Goal: Task Accomplishment & Management: Complete application form

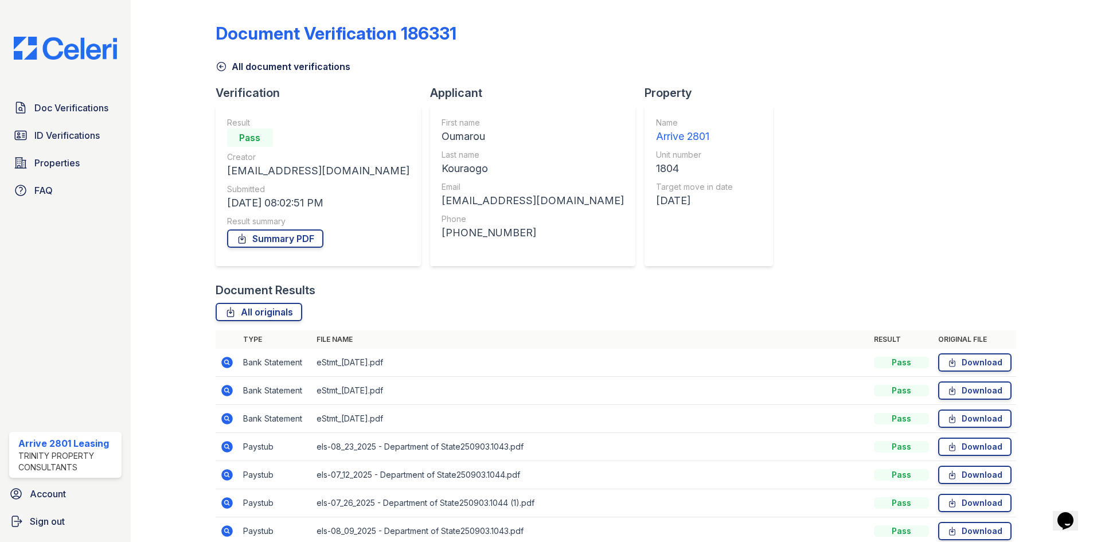
scroll to position [138, 0]
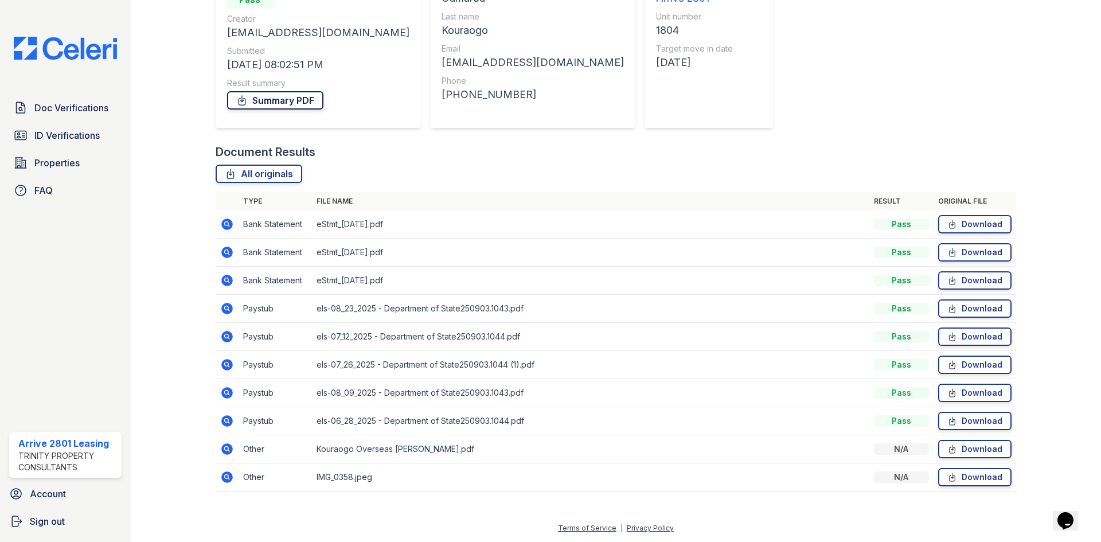
click at [258, 107] on link "Summary PDF" at bounding box center [275, 100] width 96 height 18
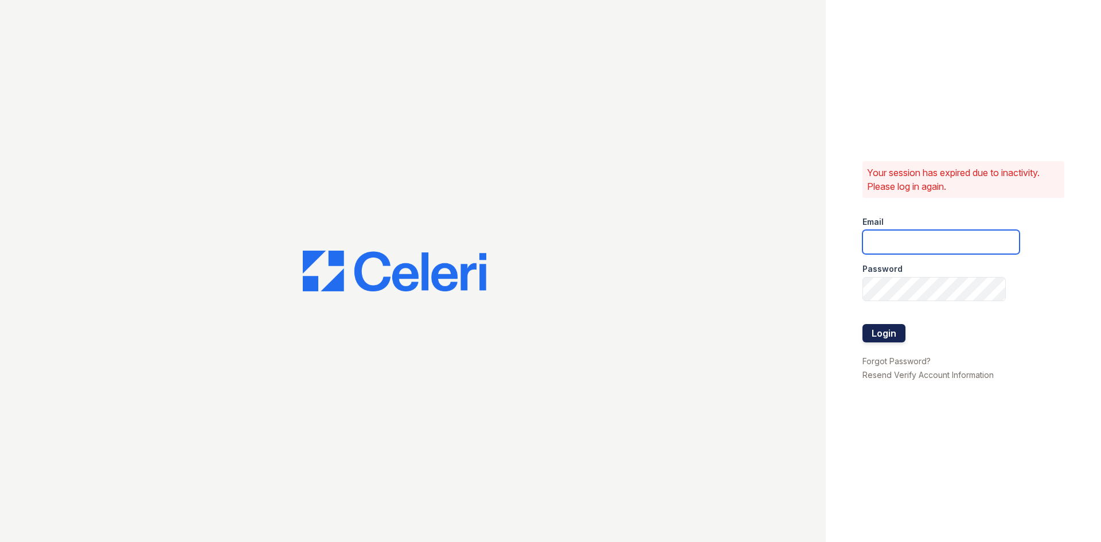
type input "arrive2801@trinity-pm.com"
click at [874, 332] on button "Login" at bounding box center [883, 333] width 43 height 18
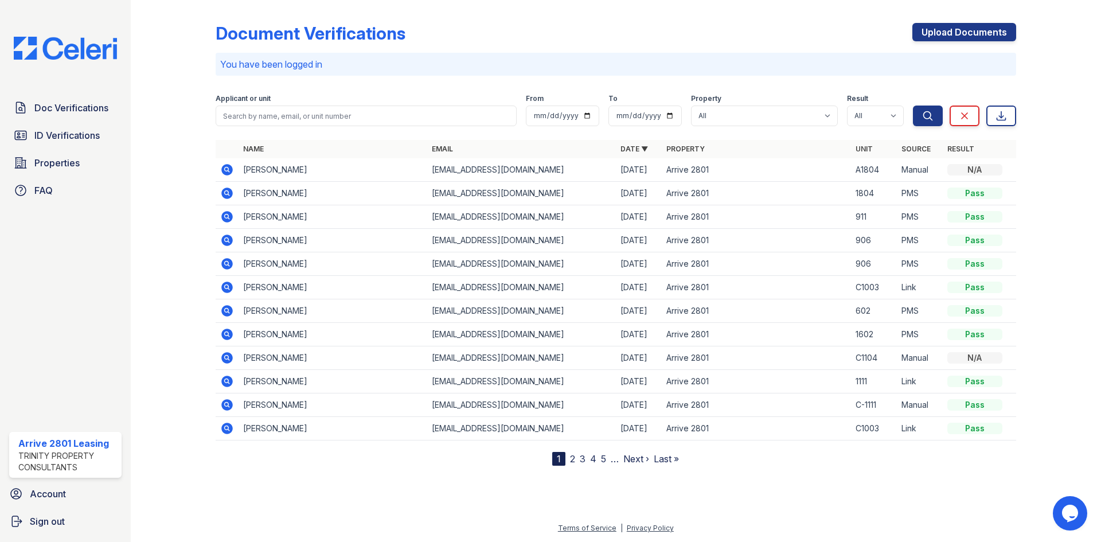
click at [226, 190] on icon at bounding box center [227, 193] width 14 height 14
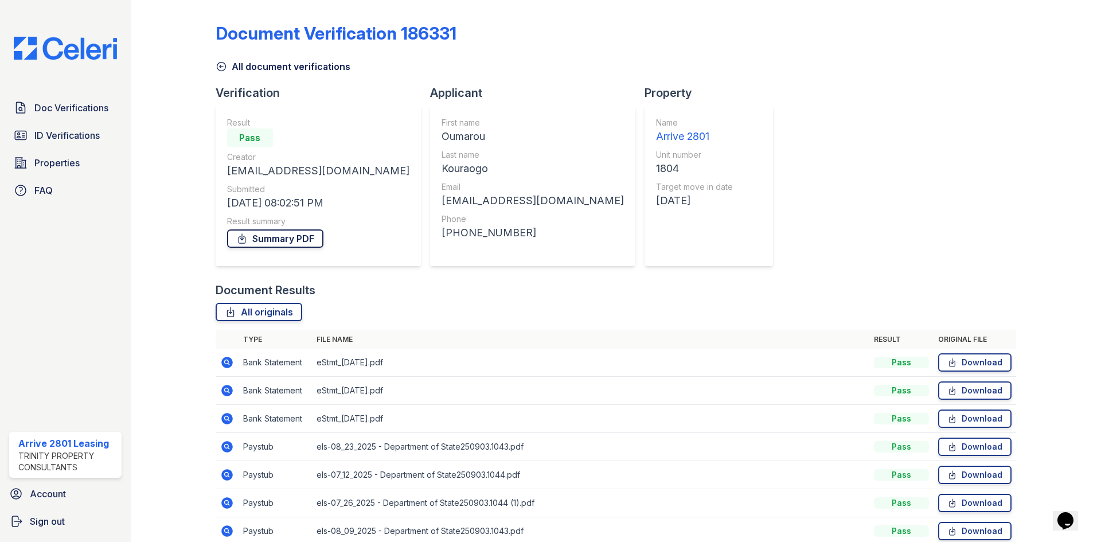
click at [306, 242] on link "Summary PDF" at bounding box center [275, 238] width 96 height 18
click at [50, 142] on span "ID Verifications" at bounding box center [66, 135] width 65 height 14
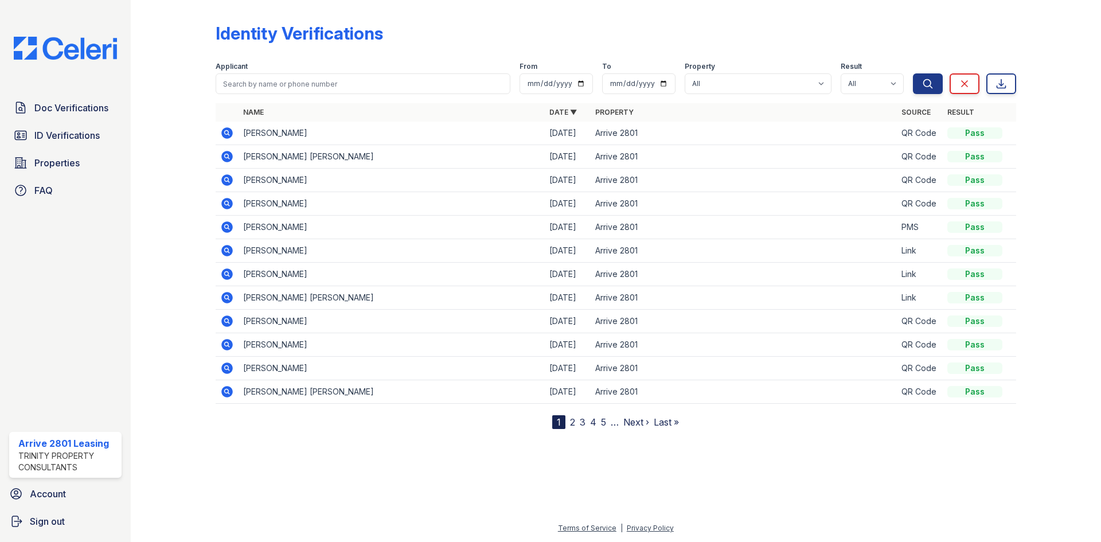
click at [232, 228] on icon at bounding box center [226, 226] width 11 height 11
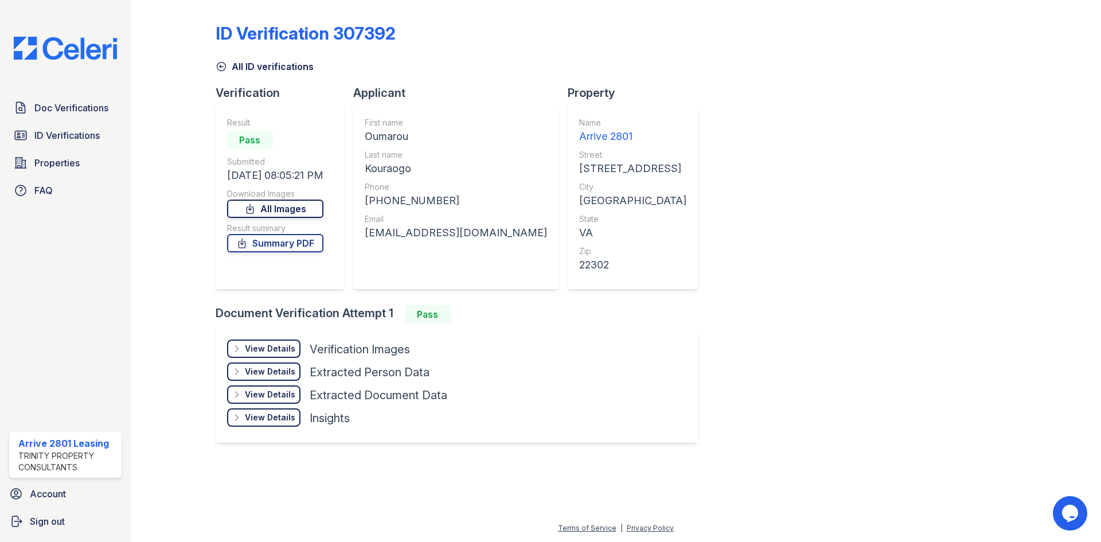
click at [292, 205] on link "All Images" at bounding box center [275, 208] width 96 height 18
click at [280, 245] on link "Summary PDF" at bounding box center [275, 243] width 96 height 18
click at [68, 139] on span "ID Verifications" at bounding box center [66, 135] width 65 height 14
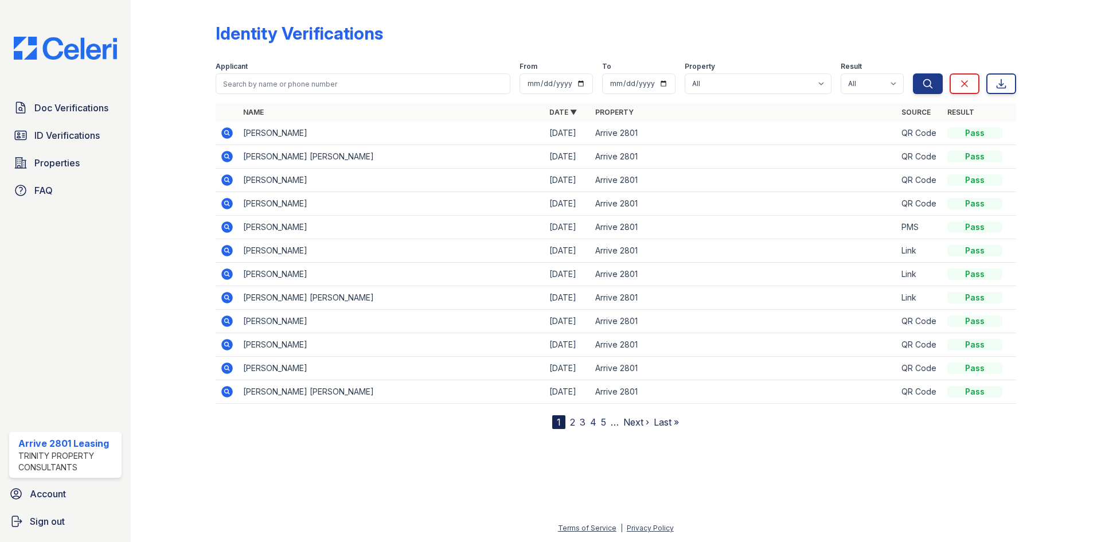
click at [229, 134] on icon at bounding box center [226, 132] width 11 height 11
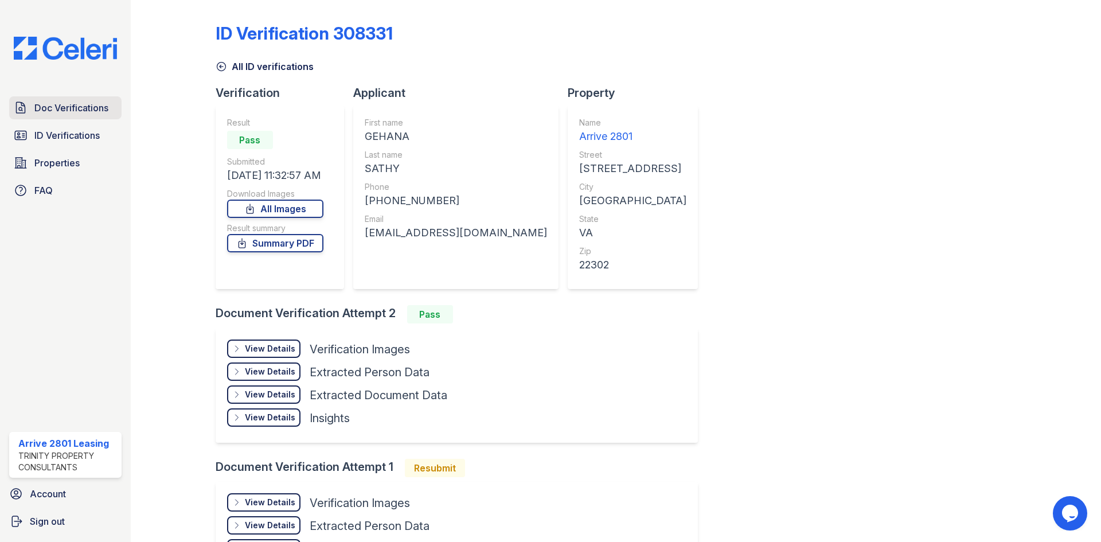
click at [27, 112] on icon at bounding box center [21, 108] width 14 height 14
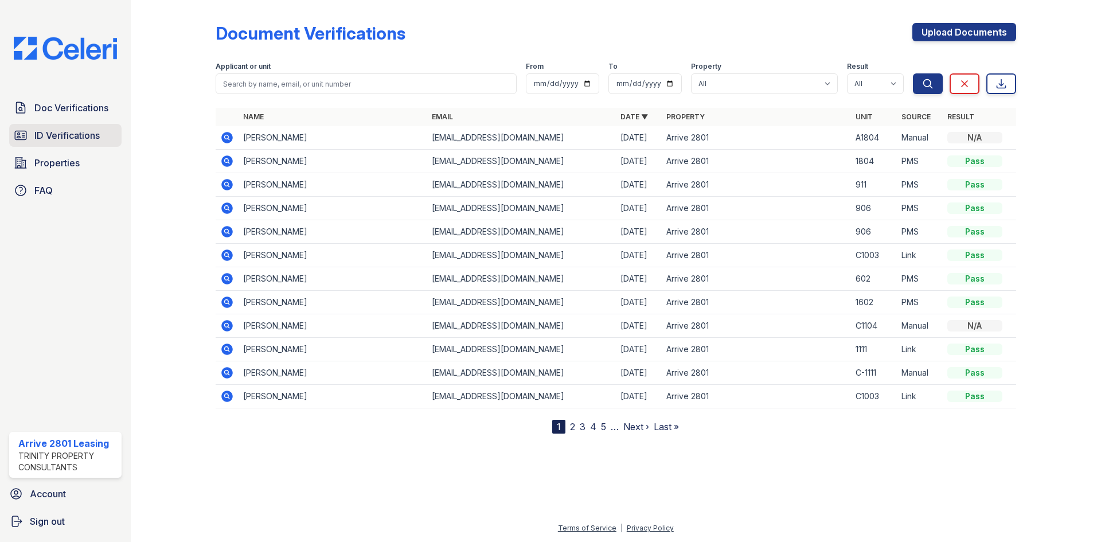
click at [74, 142] on span "ID Verifications" at bounding box center [66, 135] width 65 height 14
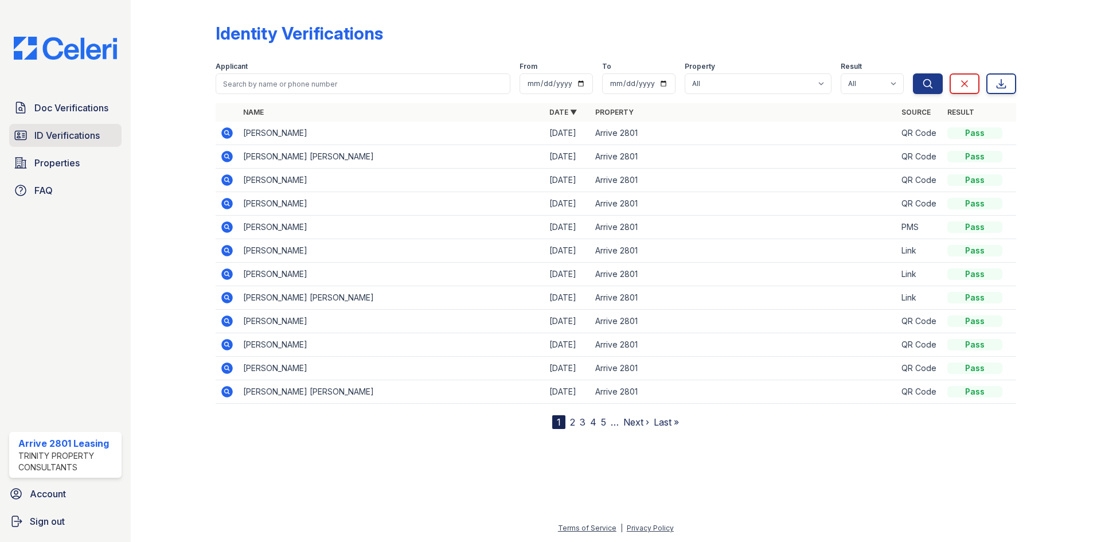
click at [88, 124] on div "Doc Verifications ID Verifications Properties FAQ" at bounding box center [66, 148] width 122 height 105
click at [89, 139] on span "ID Verifications" at bounding box center [66, 135] width 65 height 14
click at [227, 273] on icon at bounding box center [226, 273] width 3 height 3
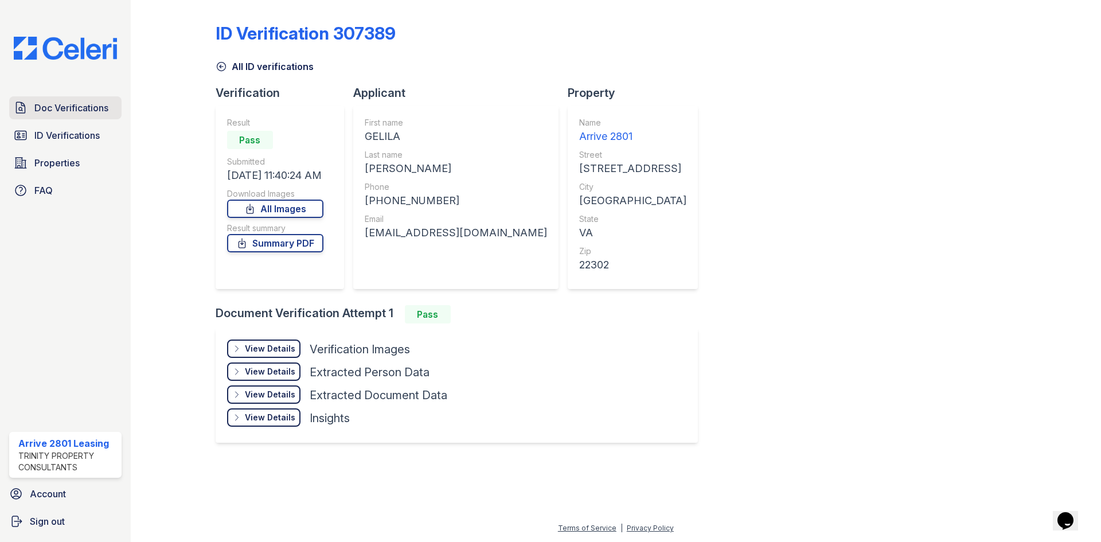
click at [70, 104] on span "Doc Verifications" at bounding box center [71, 108] width 74 height 14
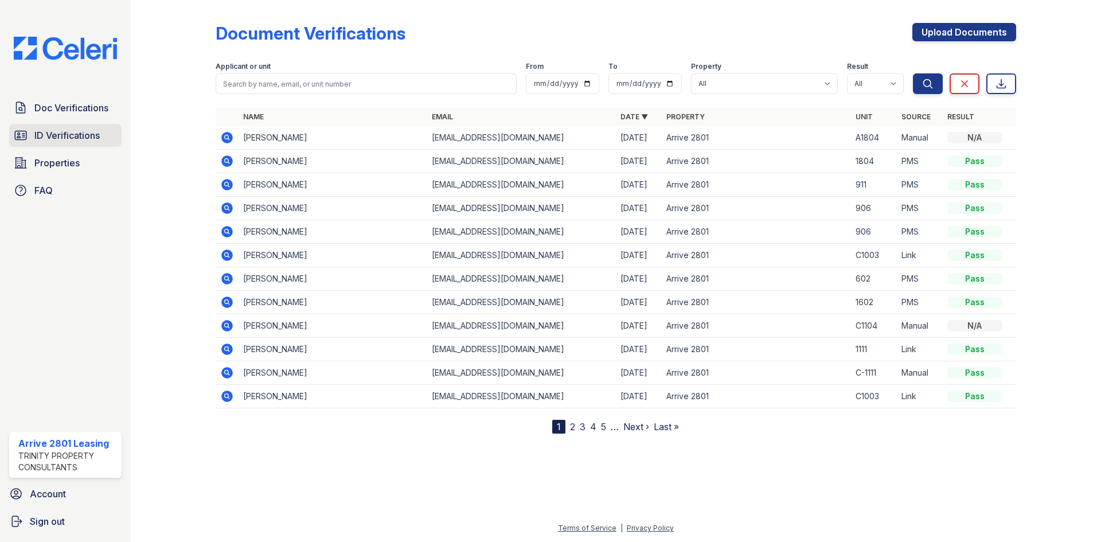
click at [100, 132] on span "ID Verifications" at bounding box center [66, 135] width 65 height 14
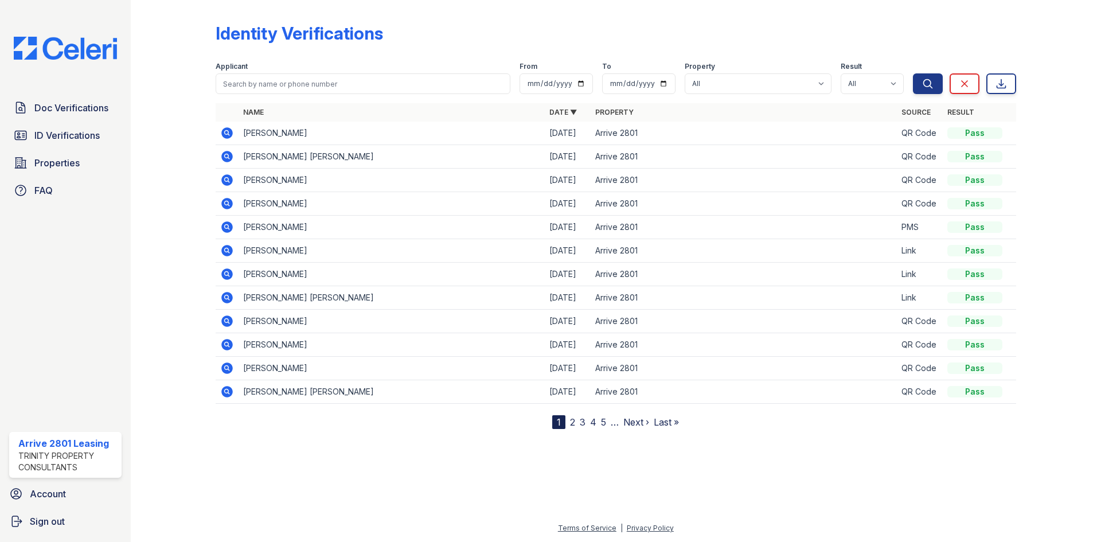
click at [223, 274] on icon at bounding box center [226, 273] width 11 height 11
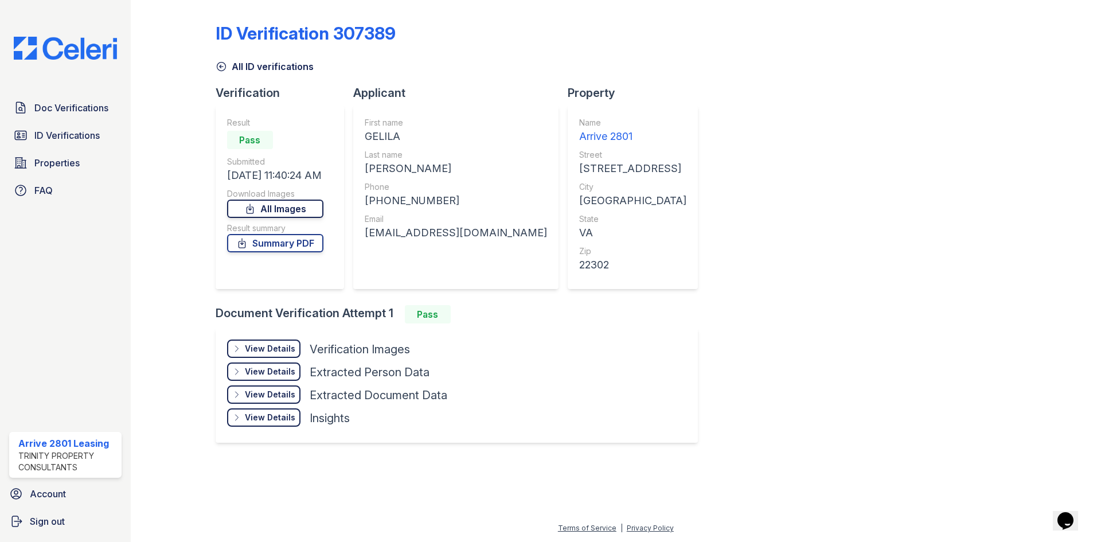
click at [294, 207] on link "All Images" at bounding box center [275, 208] width 96 height 18
click at [281, 241] on link "Summary PDF" at bounding box center [275, 243] width 96 height 18
click at [72, 103] on span "Doc Verifications" at bounding box center [71, 108] width 74 height 14
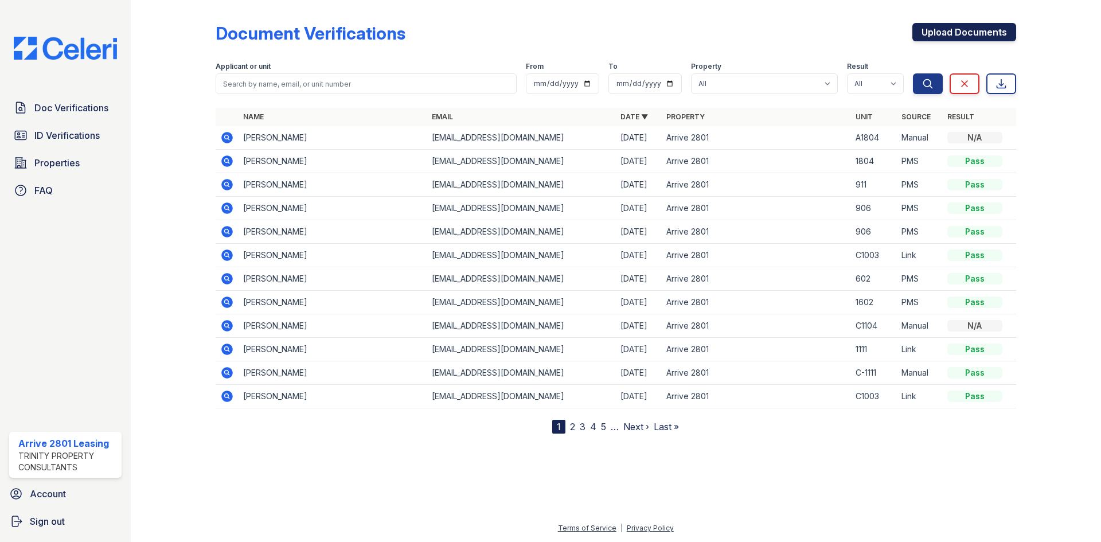
click at [993, 33] on link "Upload Documents" at bounding box center [964, 32] width 104 height 18
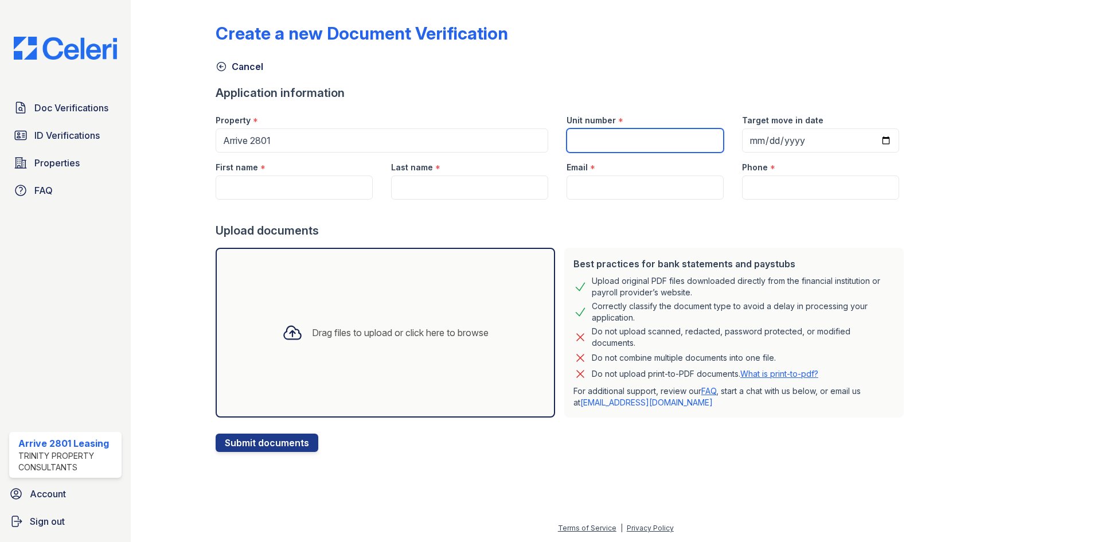
click at [597, 143] on input "Unit number" at bounding box center [644, 140] width 157 height 24
type input "C911"
type input "[DATE]"
click at [248, 181] on input "First name" at bounding box center [294, 187] width 157 height 24
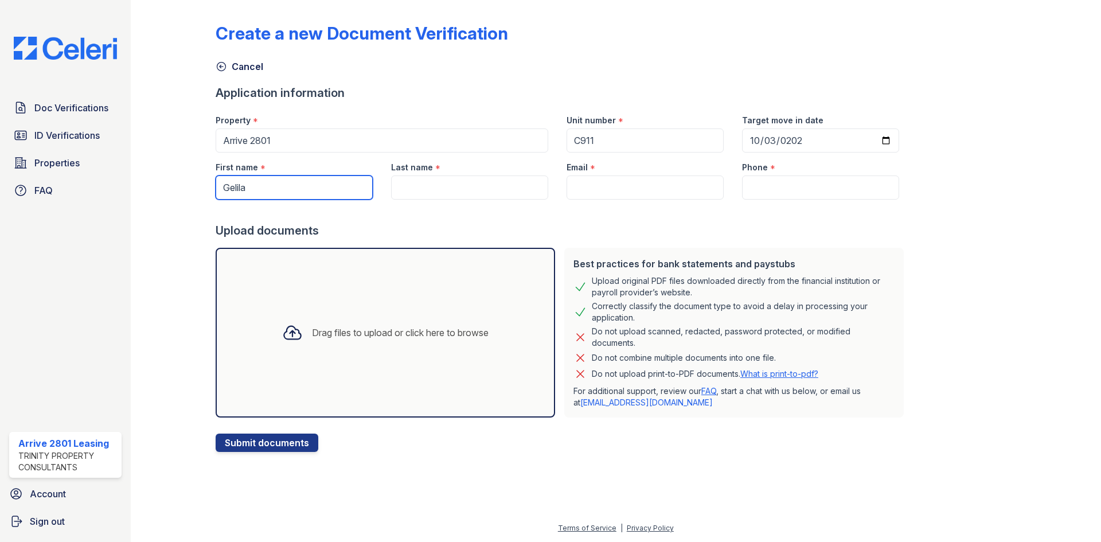
type input "Gelila"
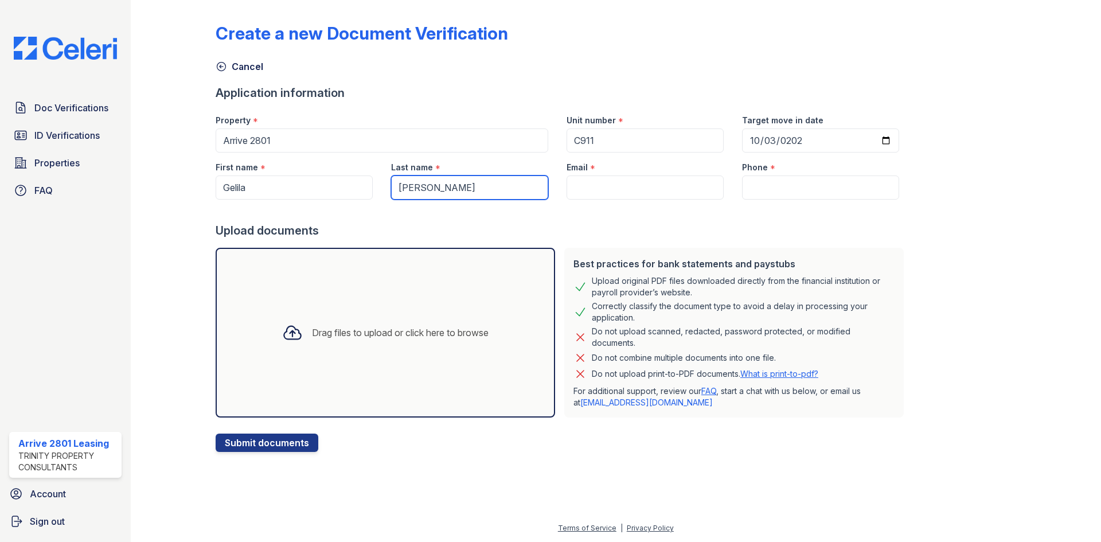
type input "[PERSON_NAME]"
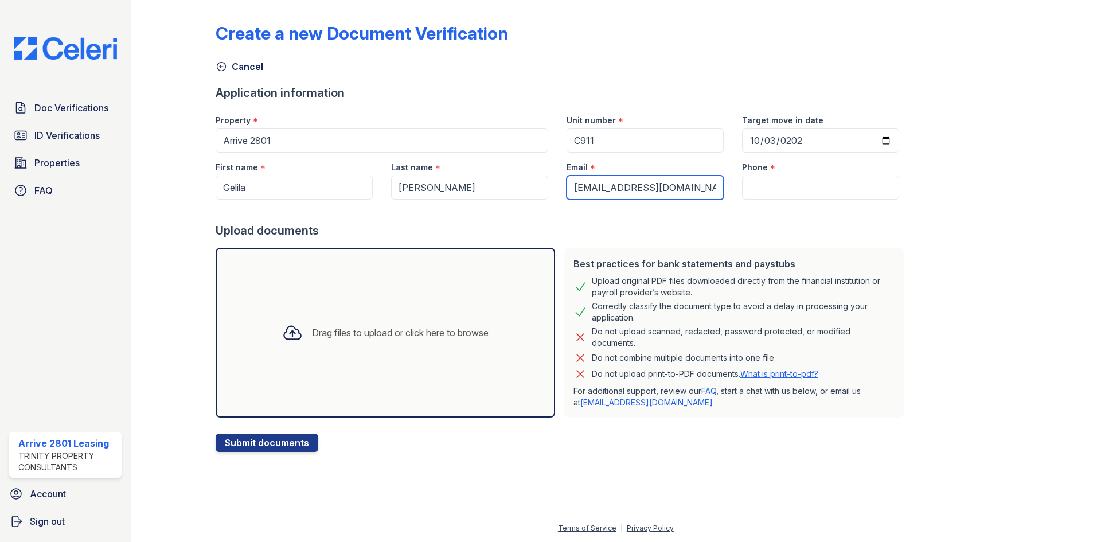
type input "[EMAIL_ADDRESS][DOMAIN_NAME]"
click at [772, 186] on input "Phone" at bounding box center [820, 187] width 157 height 24
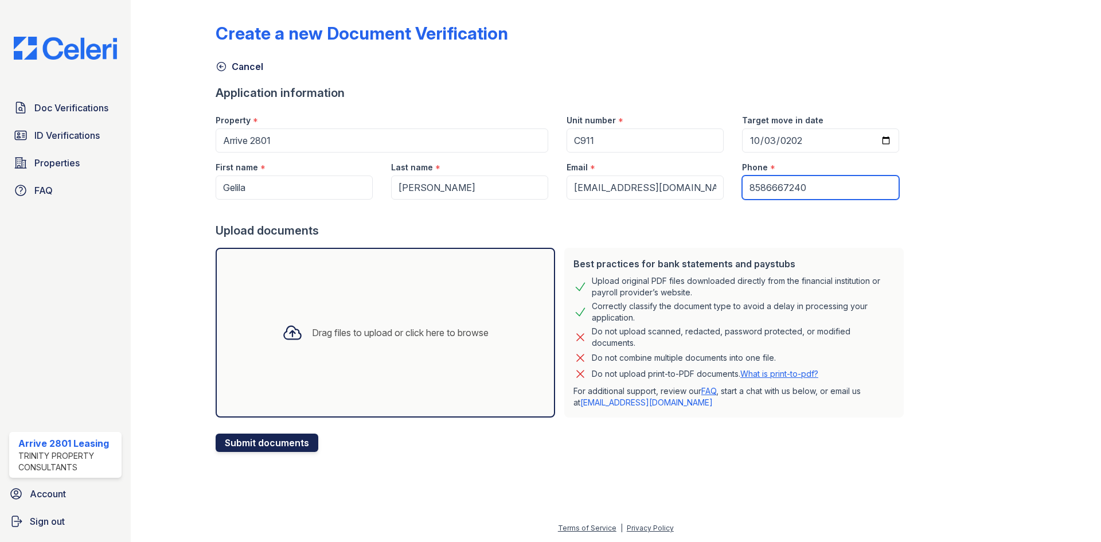
type input "8586667240"
click at [264, 437] on button "Submit documents" at bounding box center [267, 442] width 103 height 18
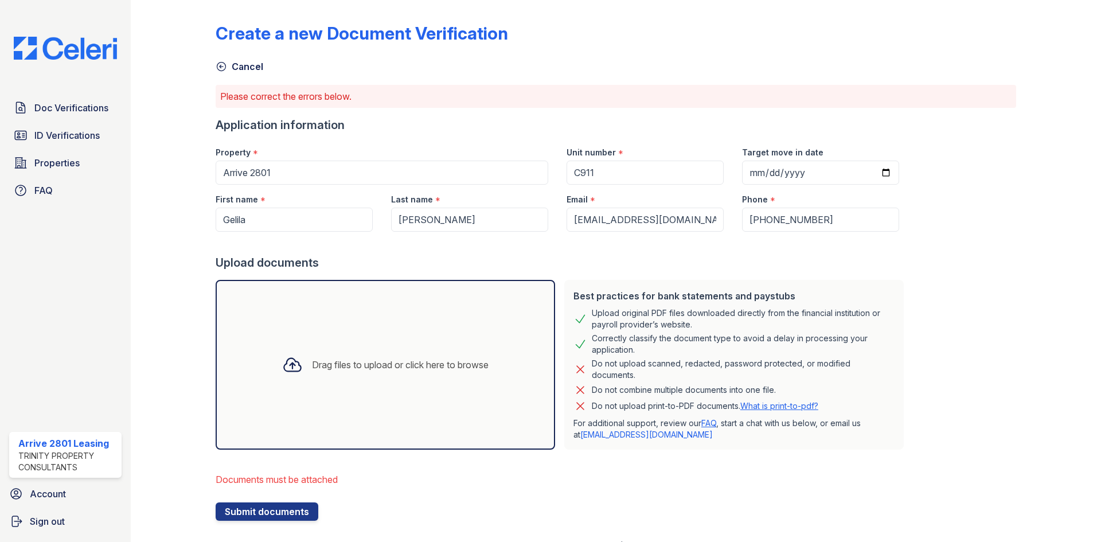
click at [395, 331] on div "Drag files to upload or click here to browse" at bounding box center [385, 365] width 339 height 170
click at [365, 375] on div "Drag files to upload or click here to browse" at bounding box center [385, 364] width 225 height 39
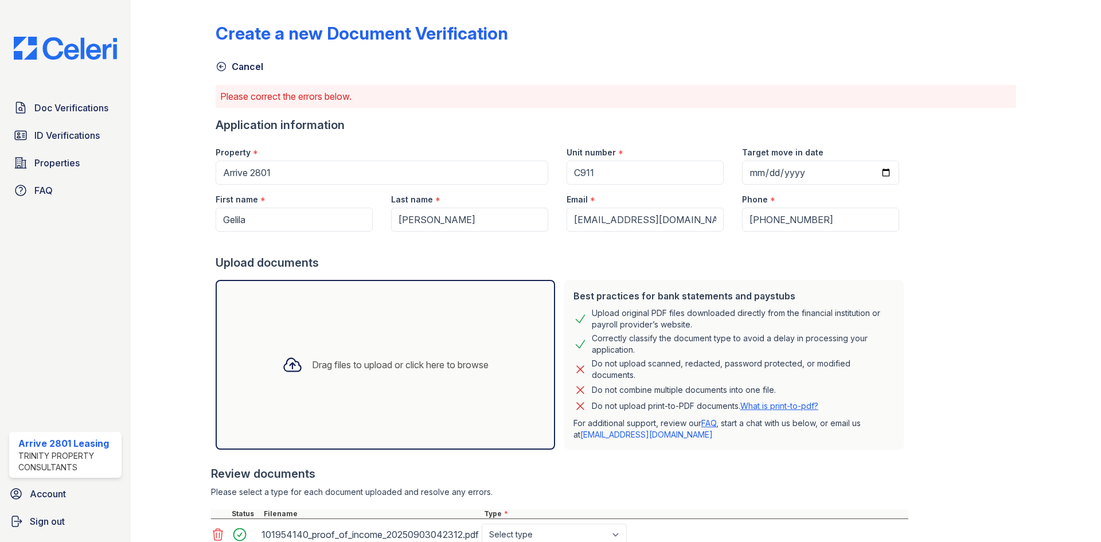
click at [452, 388] on div "Drag files to upload or click here to browse" at bounding box center [385, 365] width 339 height 170
click at [349, 368] on div "Drag files to upload or click here to browse" at bounding box center [400, 365] width 177 height 14
click at [362, 365] on div "Drag files to upload or click here to browse" at bounding box center [400, 365] width 177 height 14
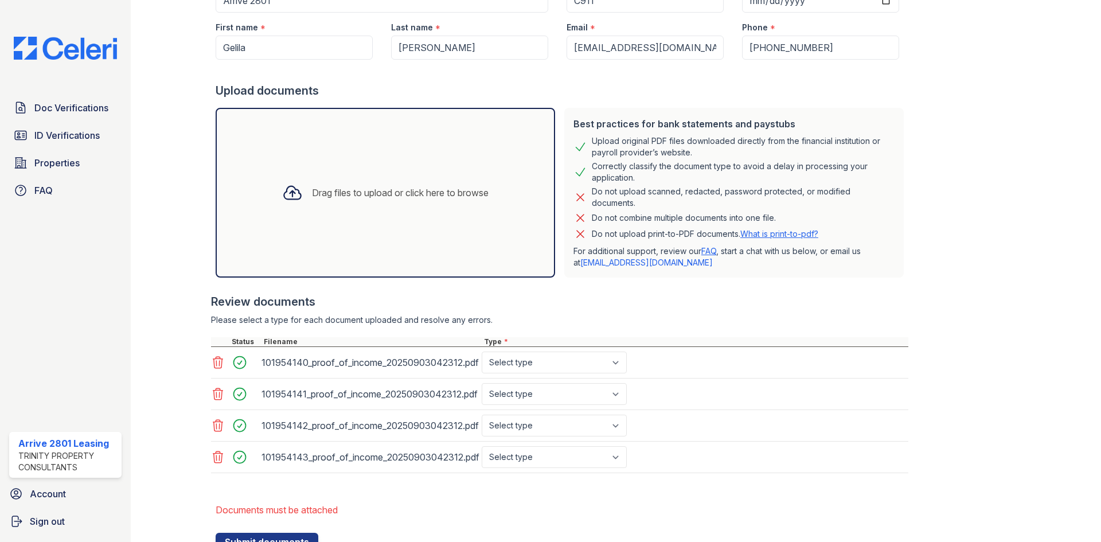
scroll to position [220, 0]
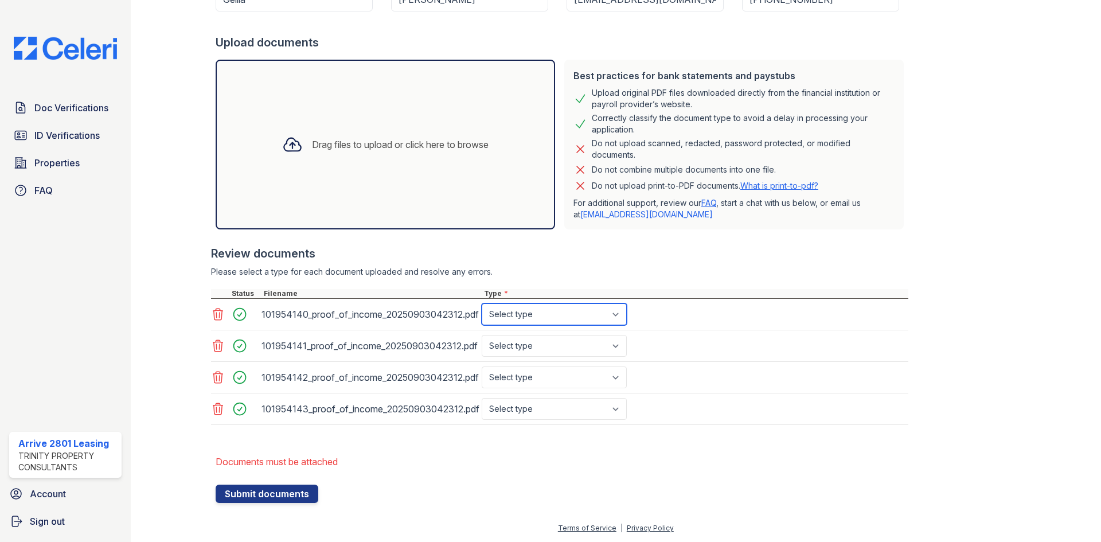
click at [581, 315] on select "Select type Paystub Bank Statement Offer Letter Tax Documents Benefit Award Let…" at bounding box center [553, 314] width 145 height 22
select select "paystub"
click at [481, 303] on select "Select type Paystub Bank Statement Offer Letter Tax Documents Benefit Award Let…" at bounding box center [553, 314] width 145 height 22
click at [573, 349] on select "Select type Paystub Bank Statement Offer Letter Tax Documents Benefit Award Let…" at bounding box center [553, 346] width 145 height 22
select select "paystub"
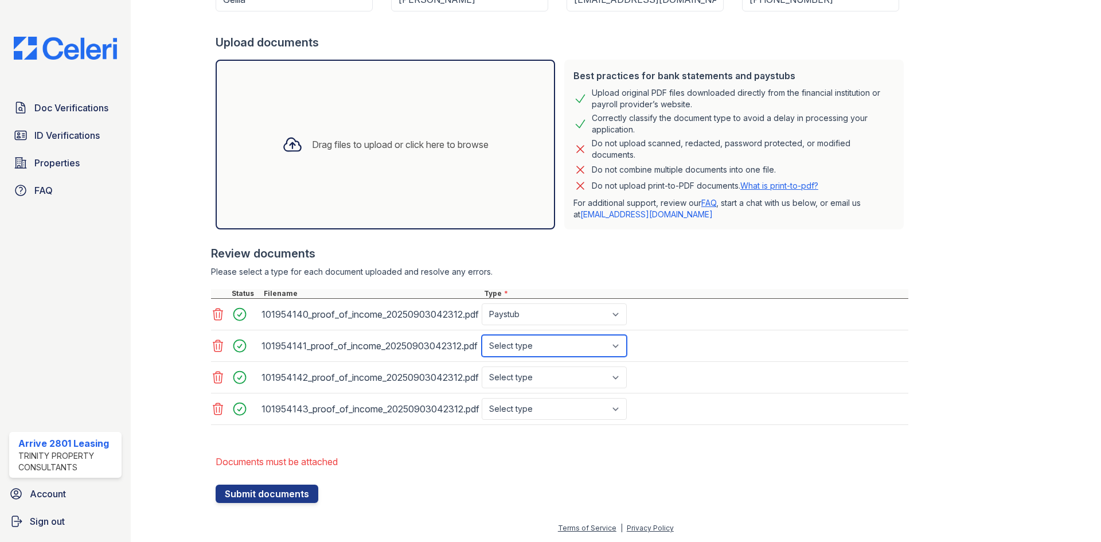
click at [481, 335] on select "Select type Paystub Bank Statement Offer Letter Tax Documents Benefit Award Let…" at bounding box center [553, 346] width 145 height 22
click at [566, 377] on select "Select type Paystub Bank Statement Offer Letter Tax Documents Benefit Award Let…" at bounding box center [553, 377] width 145 height 22
select select "paystub"
click at [481, 366] on select "Select type Paystub Bank Statement Offer Letter Tax Documents Benefit Award Let…" at bounding box center [553, 377] width 145 height 22
click at [566, 406] on select "Select type Paystub Bank Statement Offer Letter Tax Documents Benefit Award Let…" at bounding box center [553, 409] width 145 height 22
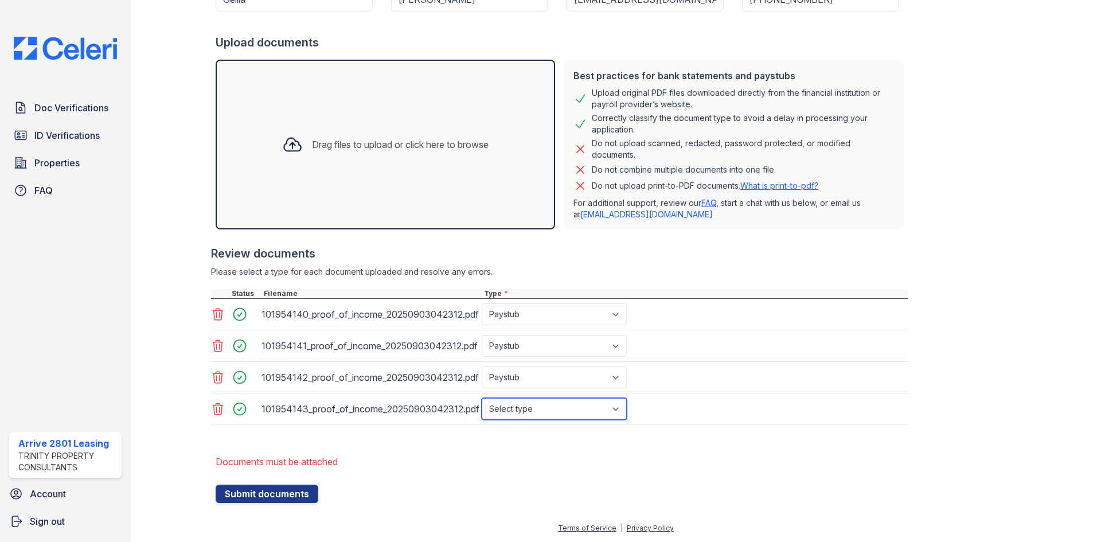
select select "paystub"
click at [481, 398] on select "Select type Paystub Bank Statement Offer Letter Tax Documents Benefit Award Let…" at bounding box center [553, 409] width 145 height 22
click at [295, 493] on button "Submit documents" at bounding box center [267, 493] width 103 height 18
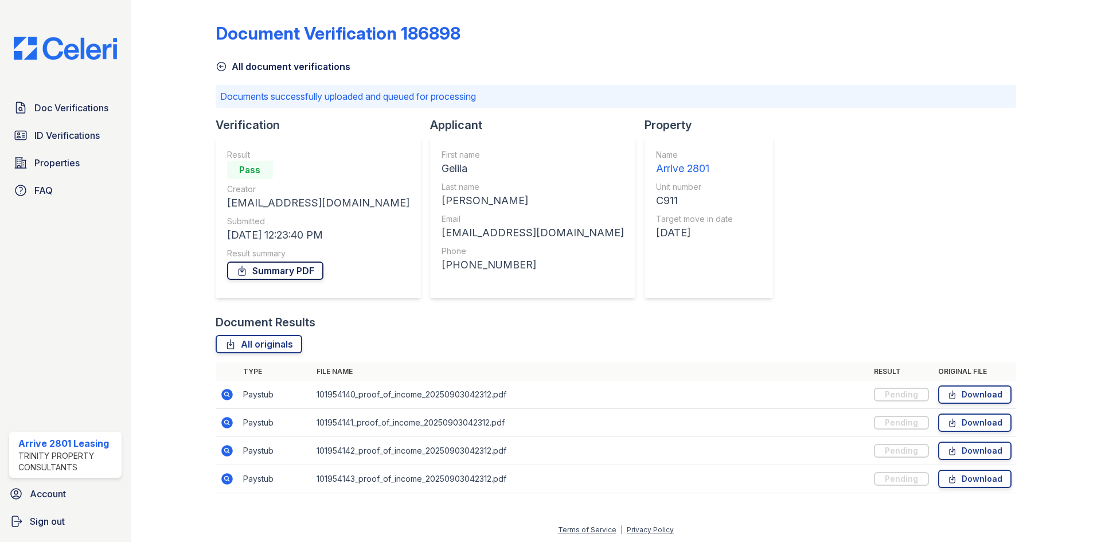
click at [301, 269] on link "Summary PDF" at bounding box center [275, 270] width 96 height 18
click at [750, 58] on div "All document verifications" at bounding box center [616, 63] width 800 height 21
